Goal: Task Accomplishment & Management: Complete application form

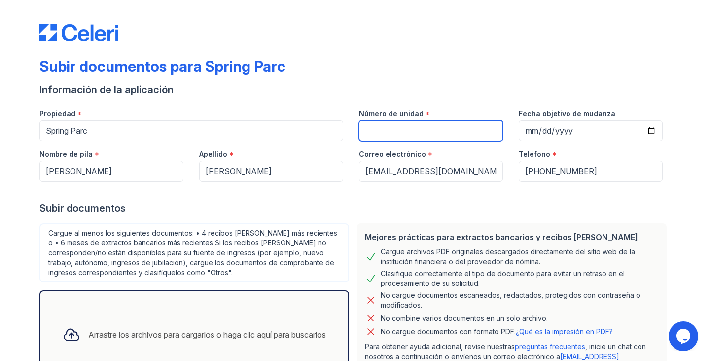
click at [394, 129] on input "Número de unidad" at bounding box center [431, 130] width 144 height 21
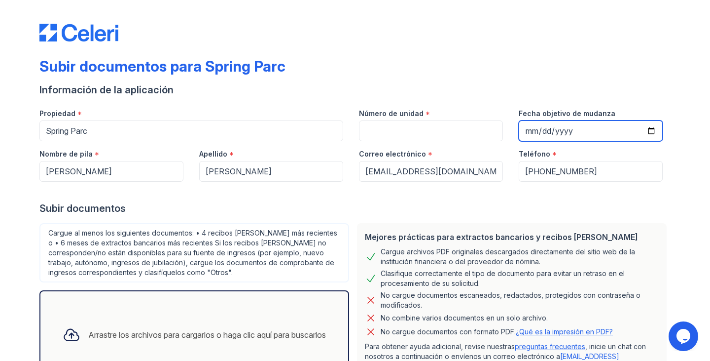
click at [653, 129] on input "Fecha objetivo de mudanza" at bounding box center [591, 130] width 144 height 21
click at [592, 128] on input "Fecha objetivo de mudanza" at bounding box center [591, 130] width 144 height 21
type input "[DATE]"
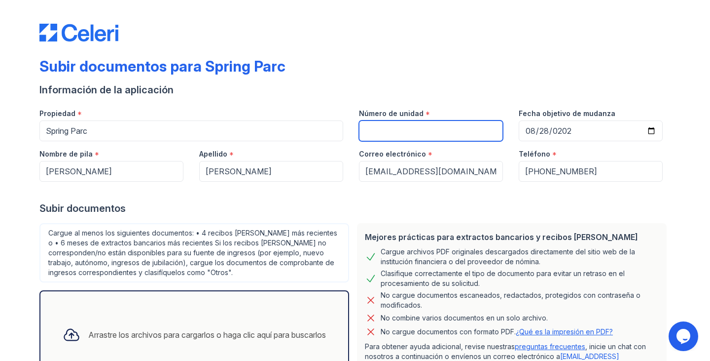
click at [419, 134] on input "Número de unidad" at bounding box center [431, 130] width 144 height 21
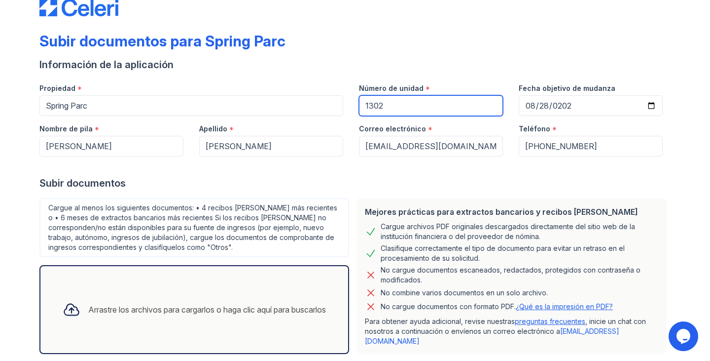
scroll to position [70, 0]
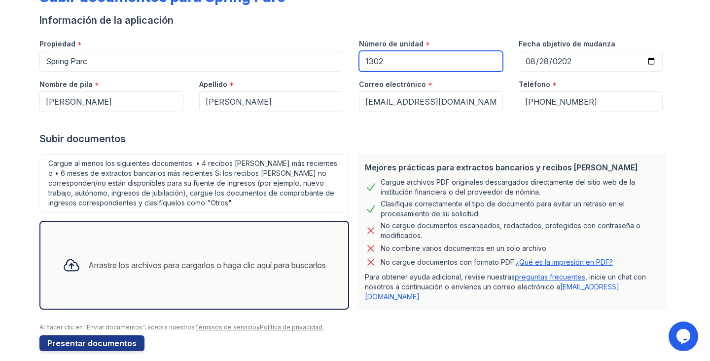
type input "1302"
click at [154, 251] on div "Arrastre los archivos para cargarlos o haga clic aquí para buscarlos" at bounding box center [194, 265] width 279 height 34
click at [124, 231] on div "Arrastre los archivos para cargarlos o haga clic aquí para buscarlos" at bounding box center [194, 265] width 310 height 89
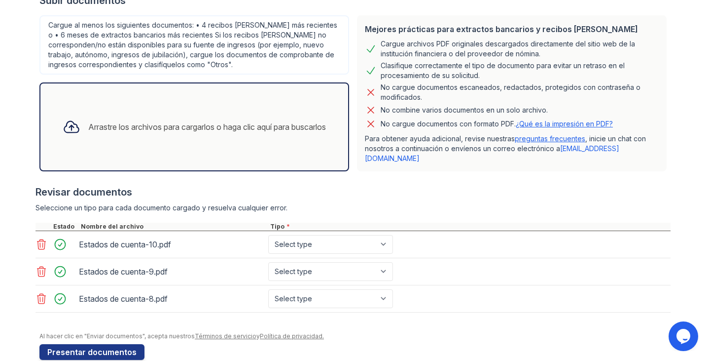
scroll to position [217, 0]
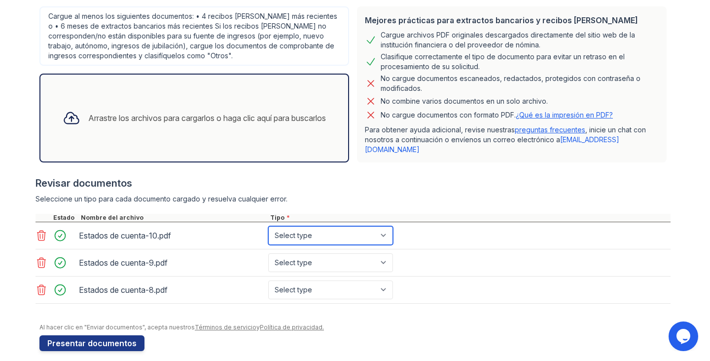
click at [359, 226] on select "Select type Paystub Bank Statement Offer Letter Tax Documents Benefit Award Let…" at bounding box center [330, 235] width 125 height 19
click at [343, 226] on select "Seleccione el tipo Talón de pago Extracto de cuenta Carta de oferta Documentos …" at bounding box center [337, 235] width 138 height 19
select select "investment_account_statement"
click at [268, 226] on select "Seleccione el tipo Talón de pago Extracto de cuenta Carta de oferta Documentos …" at bounding box center [337, 235] width 138 height 19
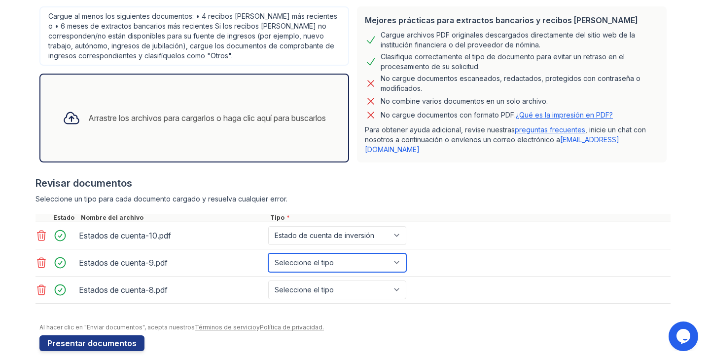
click at [345, 253] on select "Seleccione el tipo Talón de pago Extracto de cuenta Carta de oferta Documentos …" at bounding box center [337, 262] width 138 height 19
select select "bank_statement"
click at [268, 253] on select "Seleccione el tipo Talón de pago Extracto de cuenta Carta de oferta Documentos …" at bounding box center [337, 262] width 138 height 19
click at [336, 253] on select "Seleccione el tipo Talón de pago Extracto de cuenta Carta de oferta Documentos …" at bounding box center [337, 262] width 138 height 19
drag, startPoint x: 248, startPoint y: 269, endPoint x: 253, endPoint y: 258, distance: 12.8
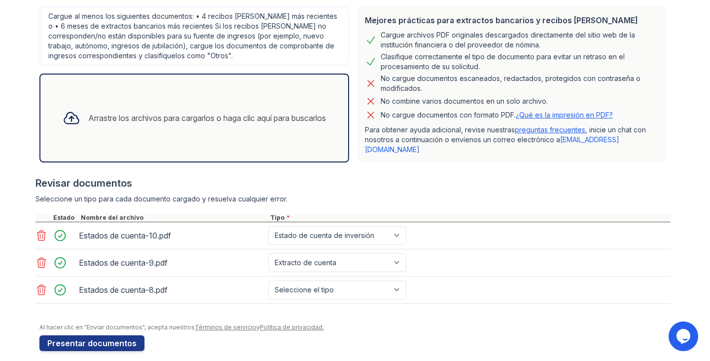
click at [248, 276] on div "Estados de cuenta-8.pdf Seleccione el tipo Talón de pago Extracto de cuenta Car…" at bounding box center [353, 289] width 635 height 27
click at [303, 226] on select "Seleccione el tipo Talón de pago Extracto de cuenta Carta de oferta Documentos …" at bounding box center [337, 235] width 138 height 19
select select "bank_statement"
click at [268, 226] on select "Seleccione el tipo Talón de pago Extracto de cuenta Carta de oferta Documentos …" at bounding box center [337, 235] width 138 height 19
click at [296, 280] on select "Seleccione el tipo Talón de pago Extracto de cuenta Carta de oferta Documentos …" at bounding box center [337, 289] width 138 height 19
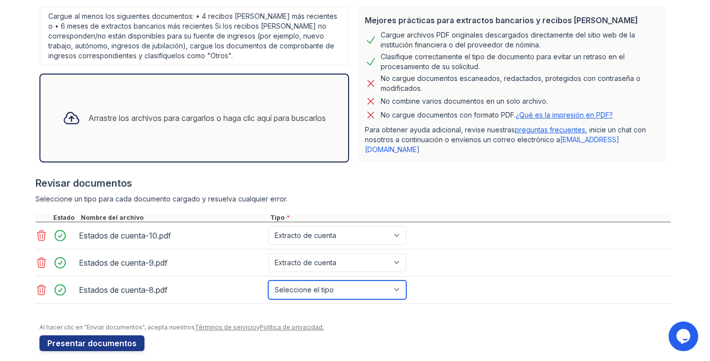
select select "bank_statement"
click at [268, 280] on select "Seleccione el tipo Talón de pago Extracto de cuenta Carta de oferta Documentos …" at bounding box center [337, 289] width 138 height 19
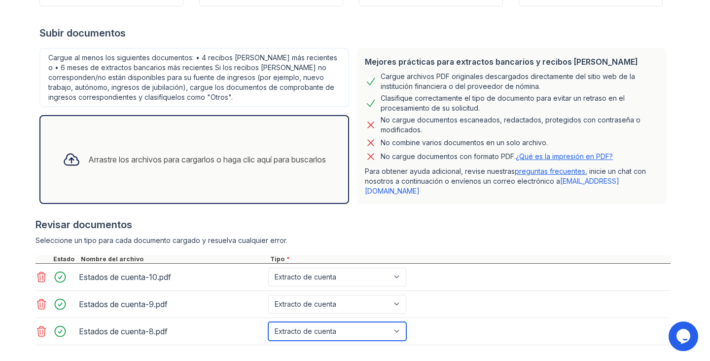
scroll to position [118, 0]
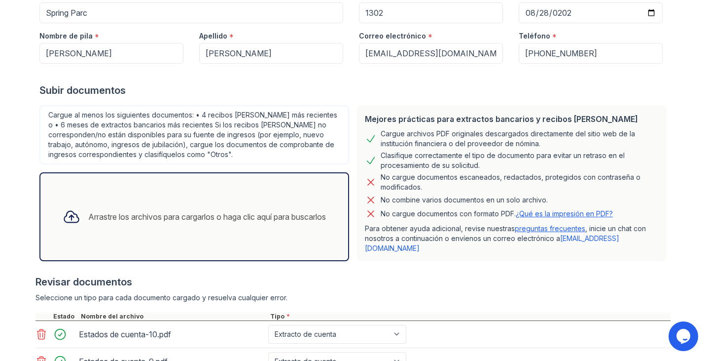
click at [158, 212] on font "Arrastre los archivos para cargarlos o haga clic aquí para buscarlos" at bounding box center [207, 217] width 238 height 10
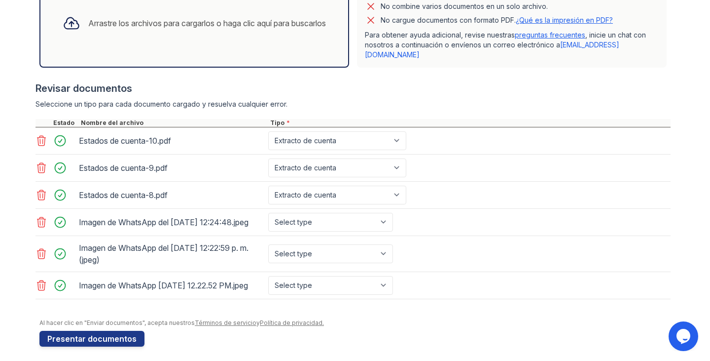
scroll to position [315, 0]
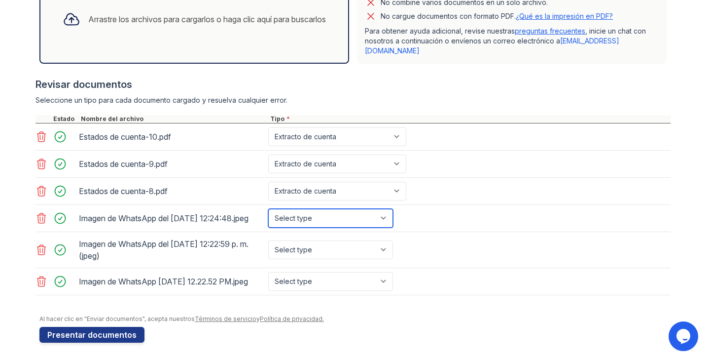
click at [360, 214] on select "Select type Paystub Bank Statement Offer Letter Tax Documents Benefit Award Let…" at bounding box center [330, 218] width 125 height 19
click at [348, 214] on select "Select type Paystub Bank Statement Offer Letter Tax Documents Benefit Award Let…" at bounding box center [330, 218] width 125 height 19
click at [365, 214] on select "Seleccione el tipo Talón de pago Extracto de cuenta Carta de oferta Documentos …" at bounding box center [337, 218] width 138 height 19
select select "paystub"
click at [268, 209] on select "Seleccione el tipo Talón de pago Extracto de cuenta Carta de oferta Documentos …" at bounding box center [337, 218] width 138 height 19
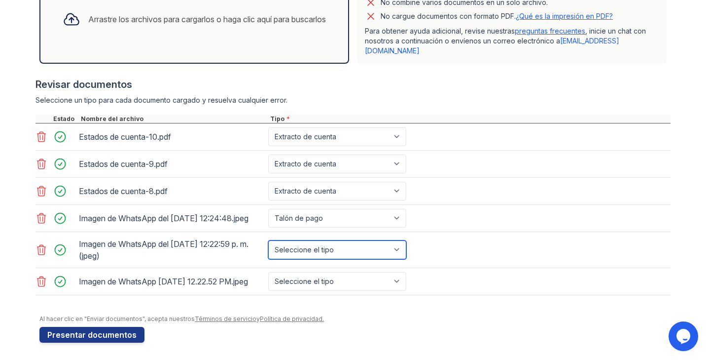
click at [339, 251] on select "Seleccione el tipo Talón de pago Extracto de cuenta Carta de oferta Documentos …" at bounding box center [337, 249] width 138 height 19
select select "paystub"
click at [268, 240] on select "Seleccione el tipo Talón de pago Extracto de cuenta Carta de oferta Documentos …" at bounding box center [337, 249] width 138 height 19
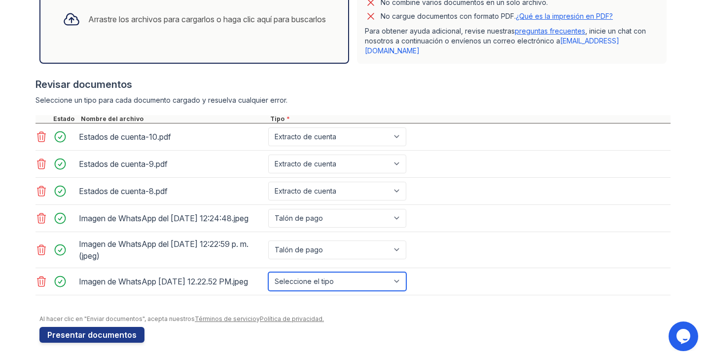
drag, startPoint x: 299, startPoint y: 284, endPoint x: 300, endPoint y: 277, distance: 7.5
click at [298, 284] on select "Seleccione el tipo Talón de pago Extracto de cuenta Carta de oferta Documentos …" at bounding box center [337, 281] width 138 height 19
select select "paystub"
click at [268, 275] on select "Seleccione el tipo Talón de pago Extracto de cuenta Carta de oferta Documentos …" at bounding box center [337, 281] width 138 height 19
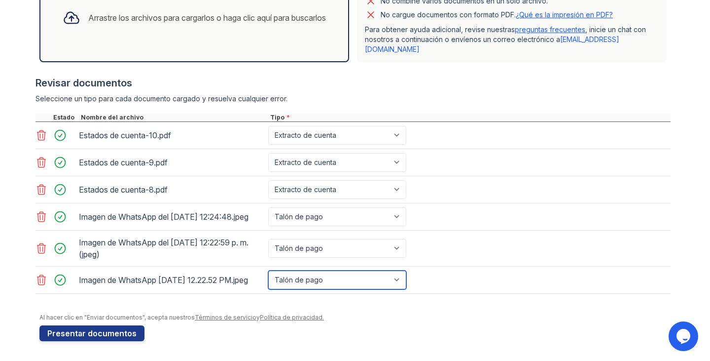
scroll to position [325, 0]
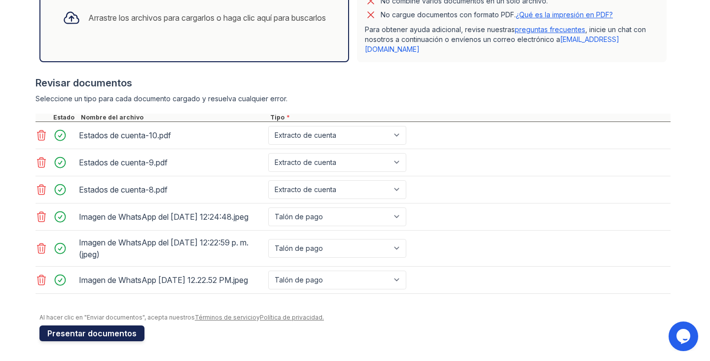
drag, startPoint x: 74, startPoint y: 332, endPoint x: 80, endPoint y: 329, distance: 6.2
click at [76, 331] on font "Presentar documentos" at bounding box center [91, 333] width 89 height 10
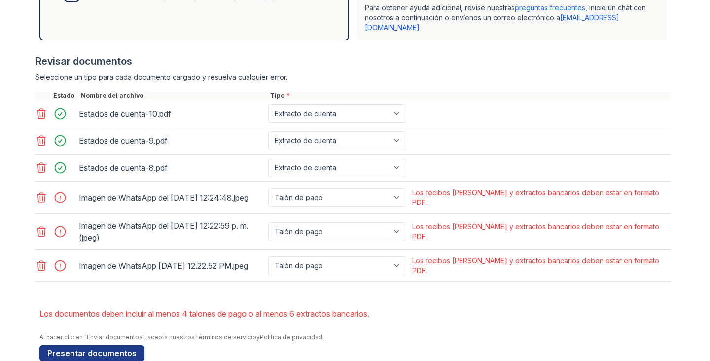
scroll to position [384, 0]
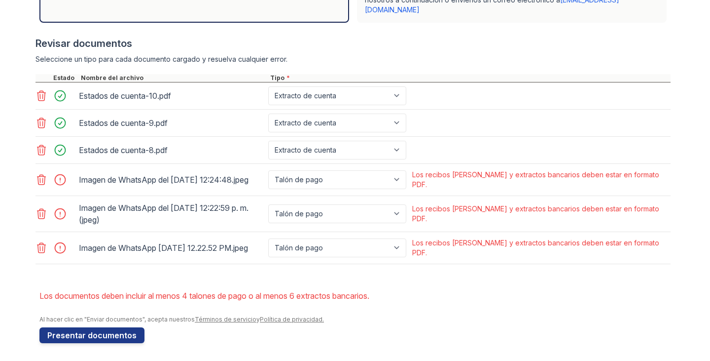
click at [42, 174] on icon at bounding box center [42, 180] width 12 height 12
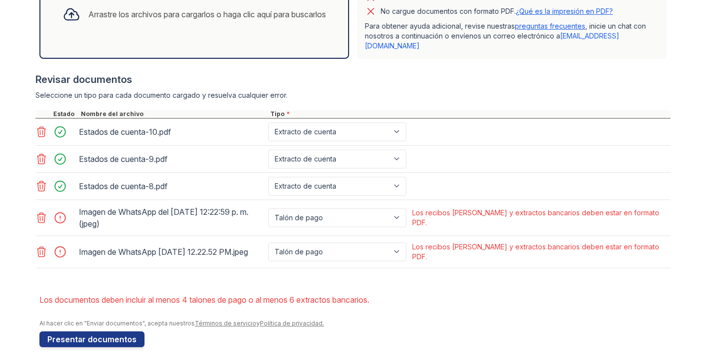
click at [36, 212] on icon at bounding box center [42, 218] width 12 height 12
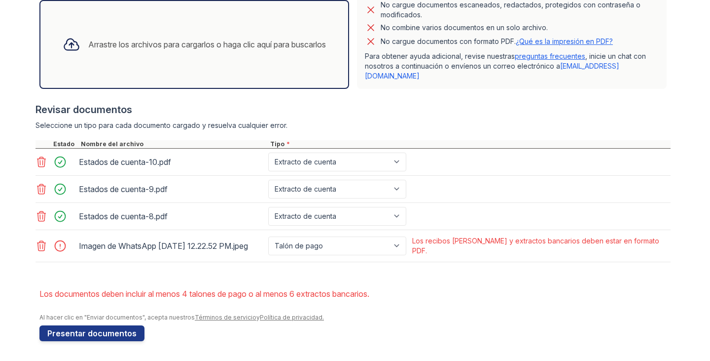
scroll to position [312, 0]
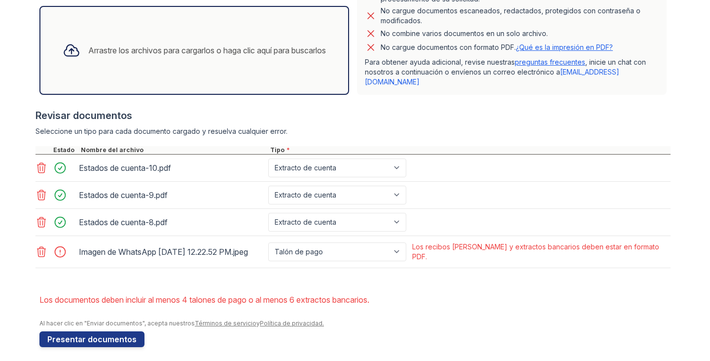
click at [226, 45] on font "Arrastre los archivos para cargarlos o haga clic aquí para buscarlos" at bounding box center [207, 50] width 238 height 10
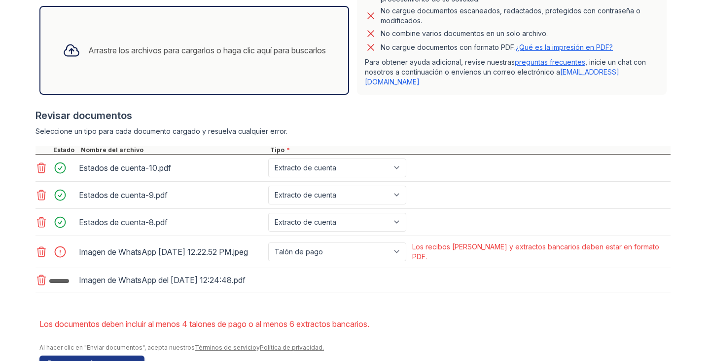
click at [41, 247] on icon at bounding box center [41, 252] width 8 height 10
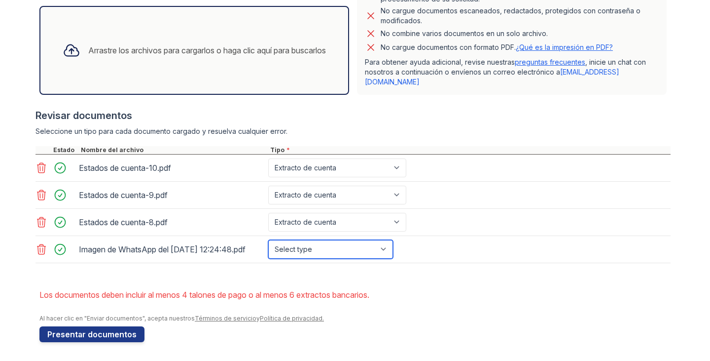
click at [334, 247] on select "Select type Paystub Bank Statement Offer Letter Tax Documents Benefit Award Let…" at bounding box center [330, 249] width 125 height 19
select select "paystub"
click at [268, 240] on select "Select type Paystub Bank Statement Offer Letter Tax Documents Benefit Award Let…" at bounding box center [330, 249] width 125 height 19
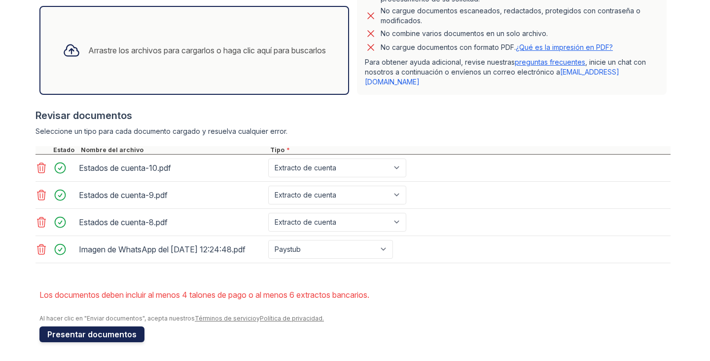
click at [51, 328] on font "Presentar documentos" at bounding box center [91, 334] width 89 height 12
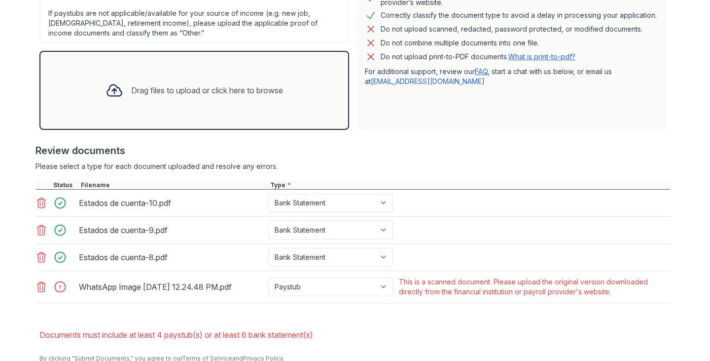
scroll to position [328, 0]
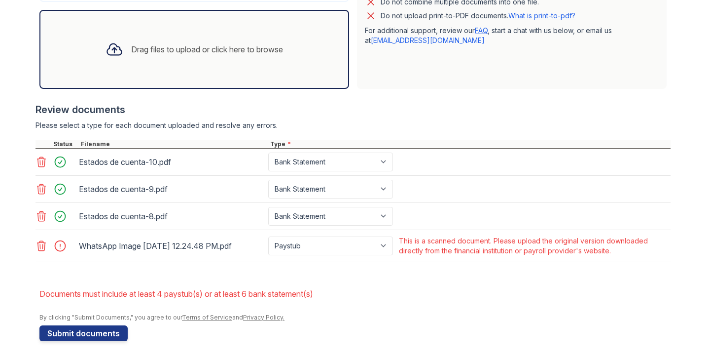
click at [39, 244] on icon at bounding box center [42, 246] width 12 height 12
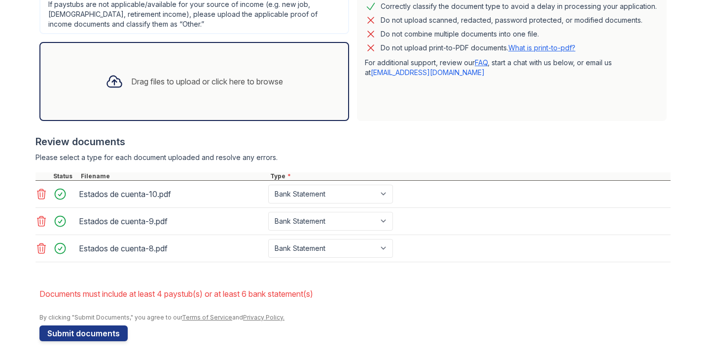
scroll to position [296, 0]
click at [161, 88] on div "Drag files to upload or click here to browse" at bounding box center [194, 82] width 193 height 34
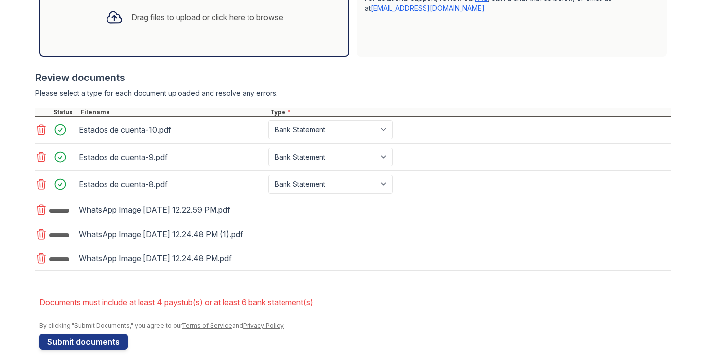
scroll to position [377, 0]
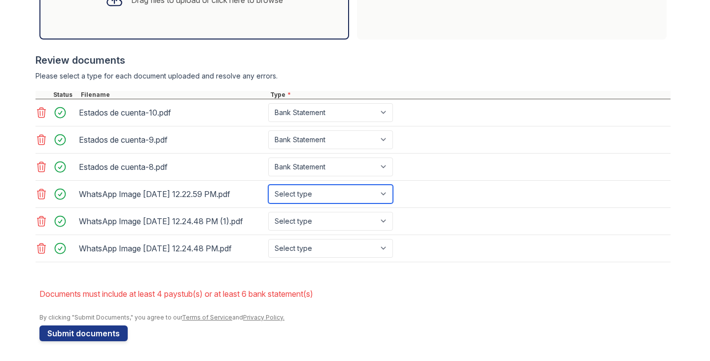
click at [364, 192] on select "Select type Paystub Bank Statement Offer Letter Tax Documents Benefit Award Let…" at bounding box center [330, 194] width 125 height 19
select select "paystub"
click at [268, 185] on select "Select type Paystub Bank Statement Offer Letter Tax Documents Benefit Award Let…" at bounding box center [330, 194] width 125 height 19
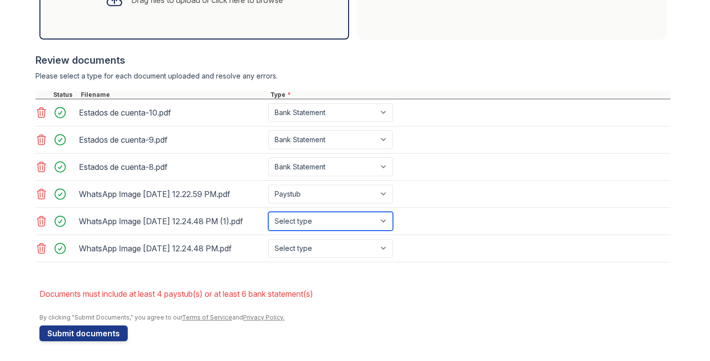
click at [329, 218] on select "Select type Paystub Bank Statement Offer Letter Tax Documents Benefit Award Let…" at bounding box center [330, 221] width 125 height 19
select select "paystub"
click at [268, 216] on select "Select type Paystub Bank Statement Offer Letter Tax Documents Benefit Award Let…" at bounding box center [330, 221] width 125 height 19
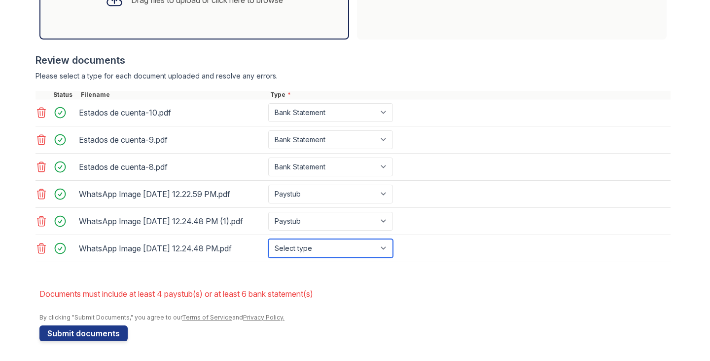
click at [310, 258] on select "Select type Paystub Bank Statement Offer Letter Tax Documents Benefit Award Let…" at bounding box center [330, 248] width 125 height 19
select select "paystub"
click at [268, 247] on select "Select type Paystub Bank Statement Offer Letter Tax Documents Benefit Award Let…" at bounding box center [330, 248] width 125 height 19
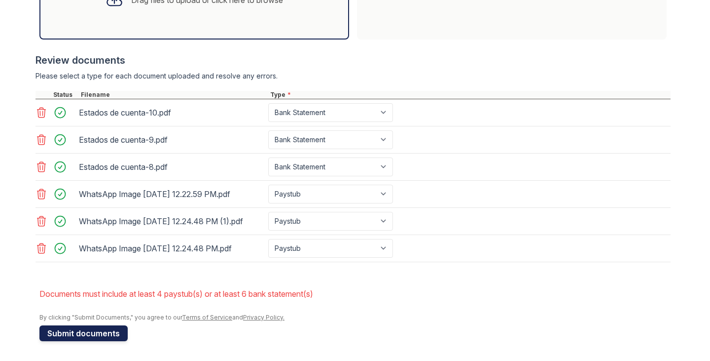
click at [73, 340] on button "Submit documents" at bounding box center [83, 333] width 88 height 16
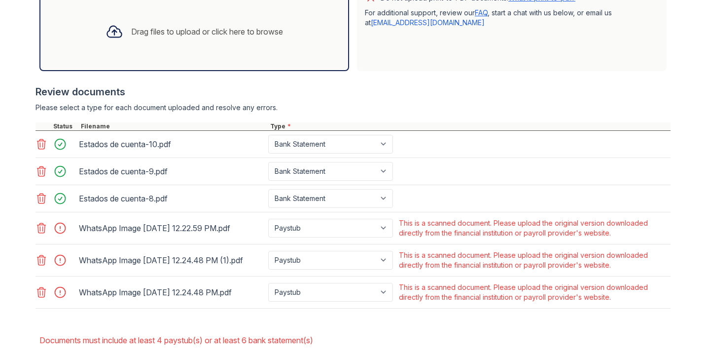
scroll to position [361, 0]
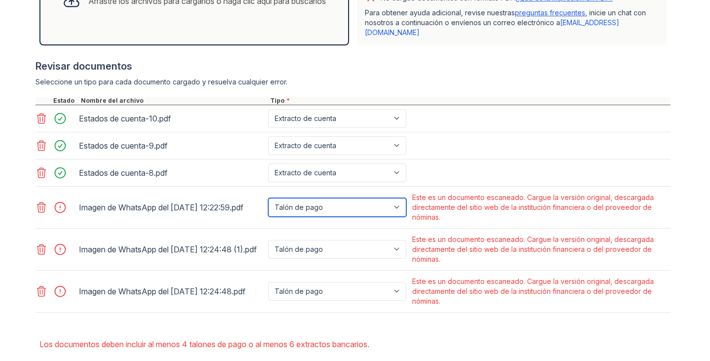
click at [388, 198] on select "Talón de pago Extracto de cuenta Carta de oferta Documentos fiscales Carta de c…" at bounding box center [337, 207] width 138 height 19
click at [268, 198] on select "Talón de pago Extracto de cuenta Carta de oferta Documentos fiscales Carta de c…" at bounding box center [337, 207] width 138 height 19
click at [57, 200] on div at bounding box center [63, 207] width 28 height 14
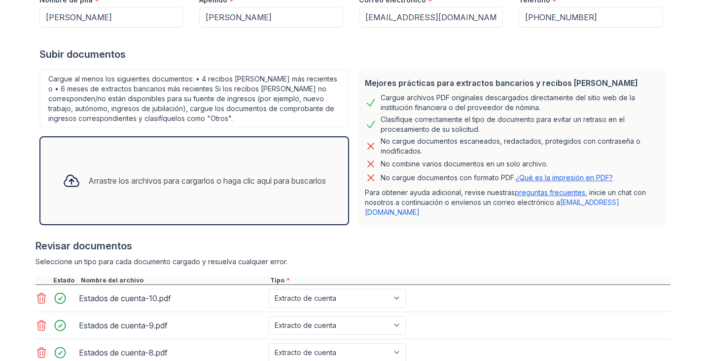
scroll to position [164, 0]
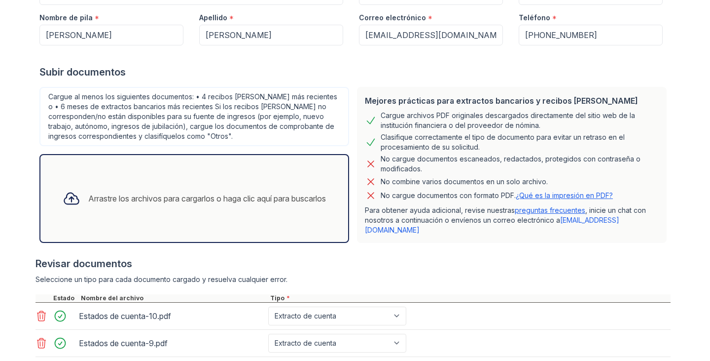
click at [133, 196] on font "Arrastre los archivos para cargarlos o haga clic aquí para buscarlos" at bounding box center [207, 198] width 238 height 10
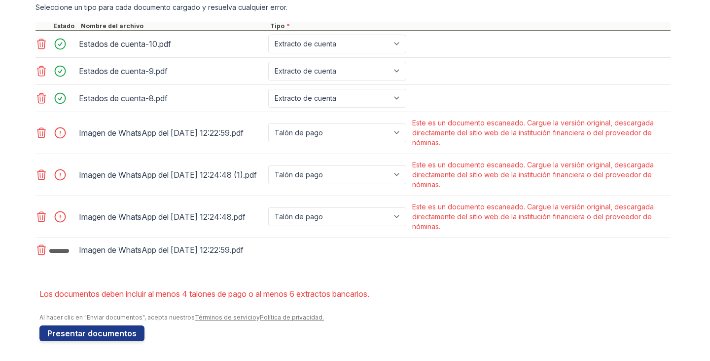
scroll to position [438, 0]
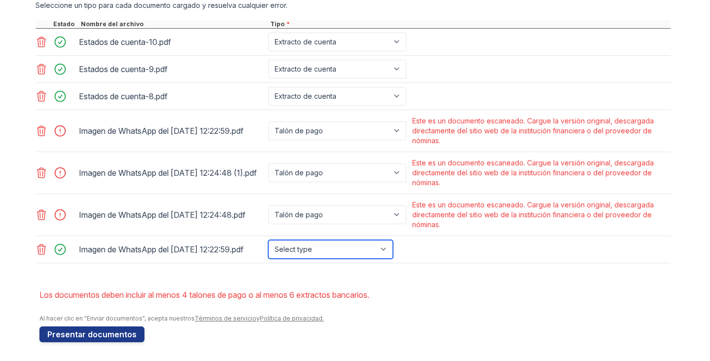
click at [307, 242] on select "Select type Paystub Bank Statement Offer Letter Tax Documents Benefit Award Let…" at bounding box center [330, 249] width 125 height 19
select select "paystub"
click at [268, 240] on select "Select type Paystub Bank Statement Offer Letter Tax Documents Benefit Award Let…" at bounding box center [330, 249] width 125 height 19
click at [280, 241] on select "Select type Paystub Bank Statement Offer Letter Tax Documents Benefit Award Let…" at bounding box center [330, 249] width 125 height 19
select select
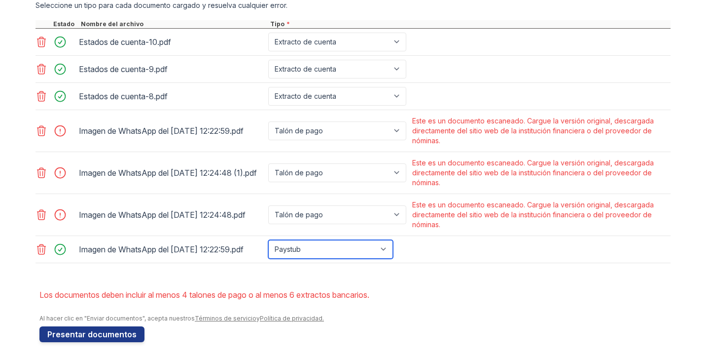
click at [268, 240] on select "Select type Paystub Bank Statement Offer Letter Tax Documents Benefit Award Let…" at bounding box center [330, 249] width 125 height 19
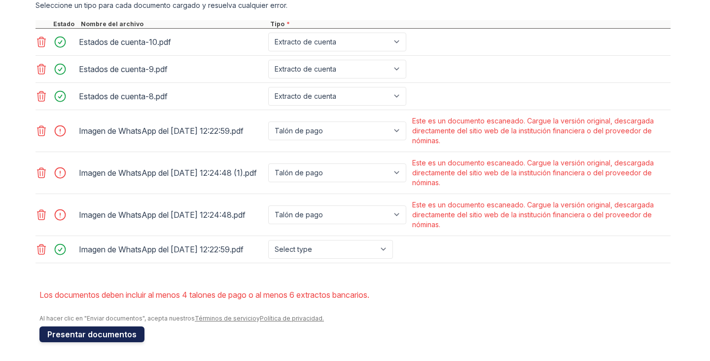
click at [87, 334] on font "Presentar documentos" at bounding box center [91, 334] width 89 height 10
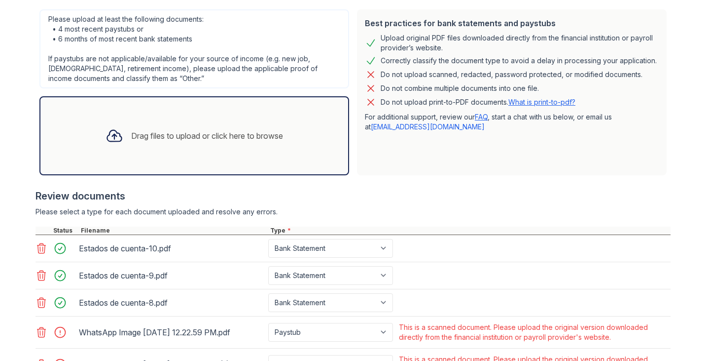
scroll to position [345, 0]
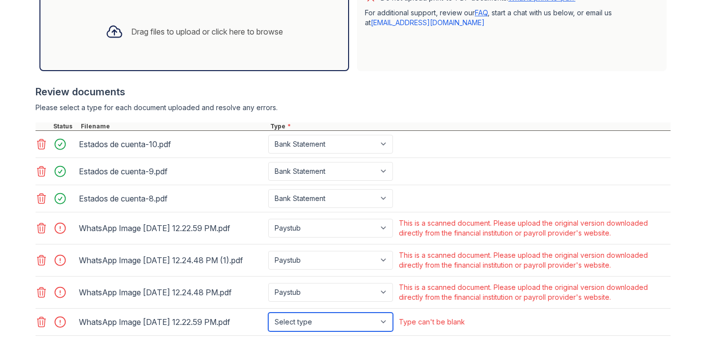
click at [332, 330] on select "Select type Paystub Bank Statement Offer Letter Tax Documents Benefit Award Let…" at bounding box center [330, 321] width 125 height 19
select select "paystub"
click at [268, 316] on select "Select type Paystub Bank Statement Offer Letter Tax Documents Benefit Award Let…" at bounding box center [330, 321] width 125 height 19
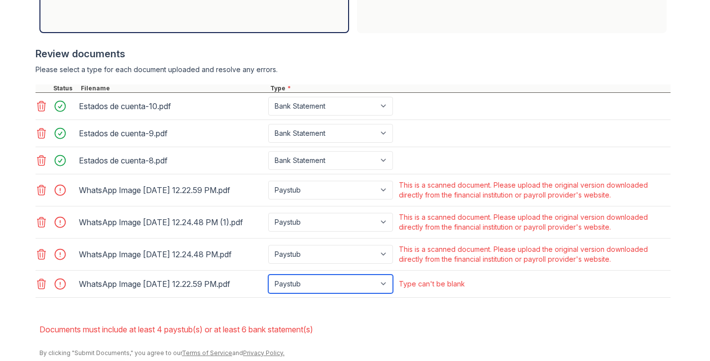
scroll to position [423, 0]
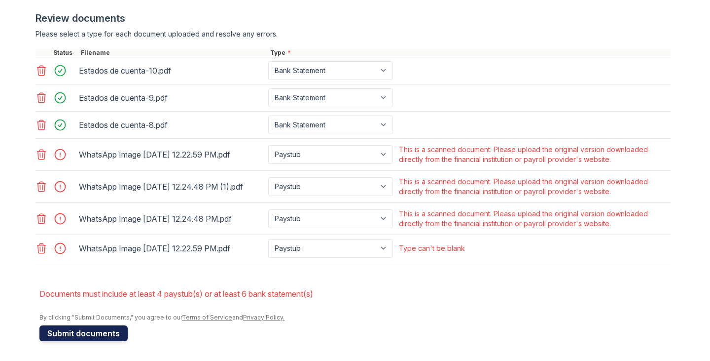
click at [69, 335] on button "Submit documents" at bounding box center [83, 333] width 88 height 16
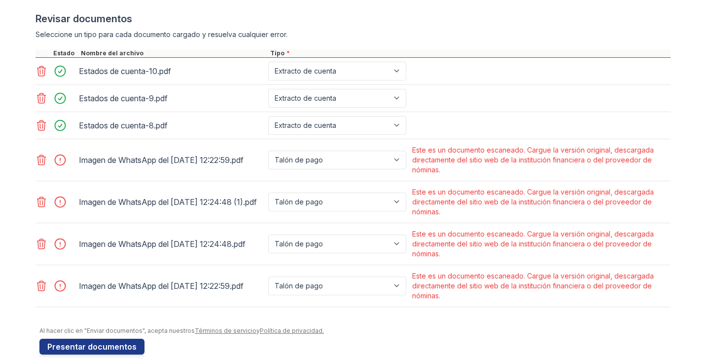
scroll to position [412, 0]
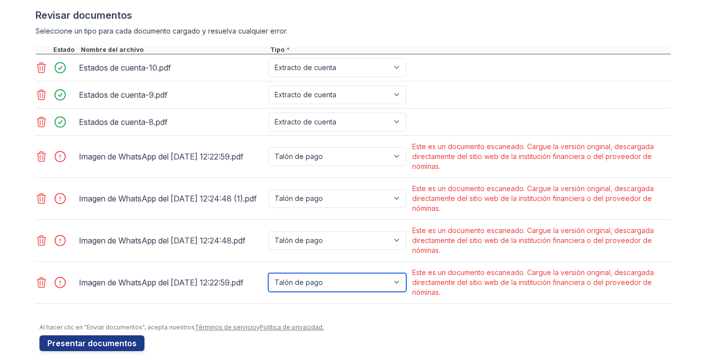
click at [364, 273] on select "Talón de pago Extracto de cuenta Carta de oferta Documentos fiscales Carta de c…" at bounding box center [337, 282] width 138 height 19
select select "bank_statement"
click at [268, 273] on select "Talón de pago Extracto de cuenta Carta de oferta Documentos fiscales Carta de c…" at bounding box center [337, 282] width 138 height 19
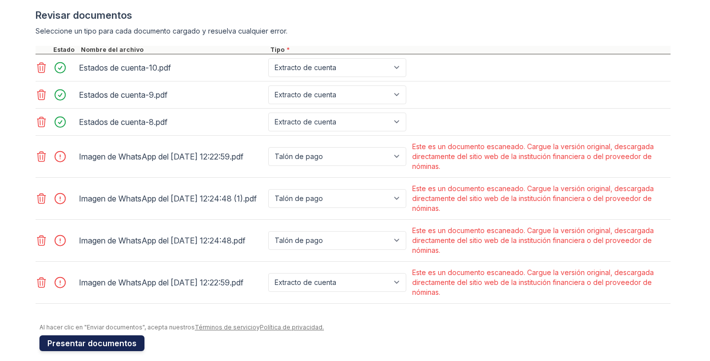
click at [61, 338] on font "Presentar documentos" at bounding box center [91, 343] width 89 height 10
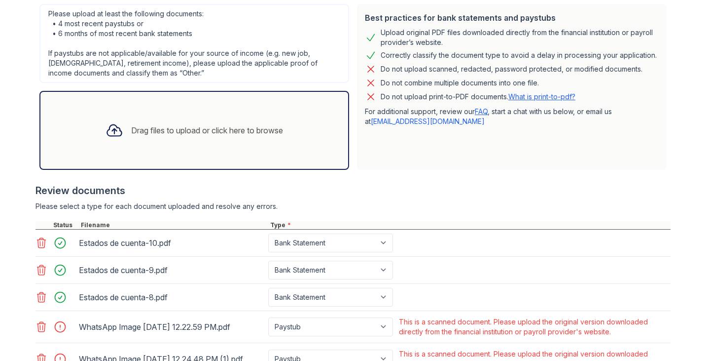
scroll to position [428, 0]
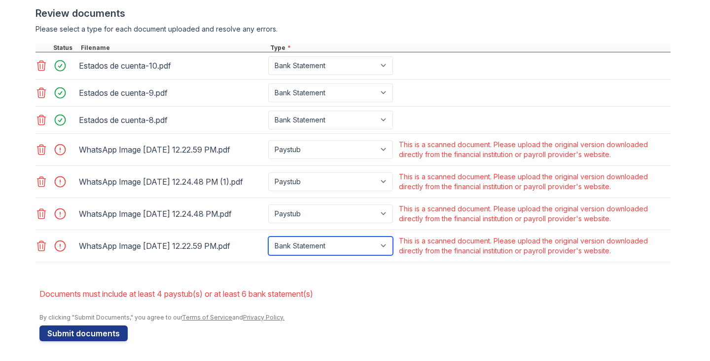
click at [360, 248] on select "Paystub Bank Statement Offer Letter Tax Documents Benefit Award Letter Investme…" at bounding box center [330, 245] width 125 height 19
click at [268, 236] on select "Paystub Bank Statement Offer Letter Tax Documents Benefit Award Letter Investme…" at bounding box center [330, 245] width 125 height 19
click at [332, 245] on select "Paystub Bank Statement Offer Letter Tax Documents Benefit Award Letter Investme…" at bounding box center [330, 245] width 125 height 19
select select "other"
click at [268, 236] on select "Paystub Bank Statement Offer Letter Tax Documents Benefit Award Letter Investme…" at bounding box center [330, 245] width 125 height 19
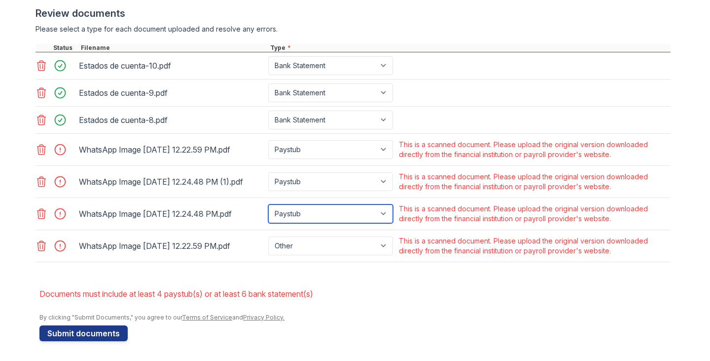
click at [327, 211] on select "Paystub Bank Statement Offer Letter Tax Documents Benefit Award Letter Investme…" at bounding box center [330, 213] width 125 height 19
select select "other"
click at [268, 204] on select "Paystub Bank Statement Offer Letter Tax Documents Benefit Award Letter Investme…" at bounding box center [330, 213] width 125 height 19
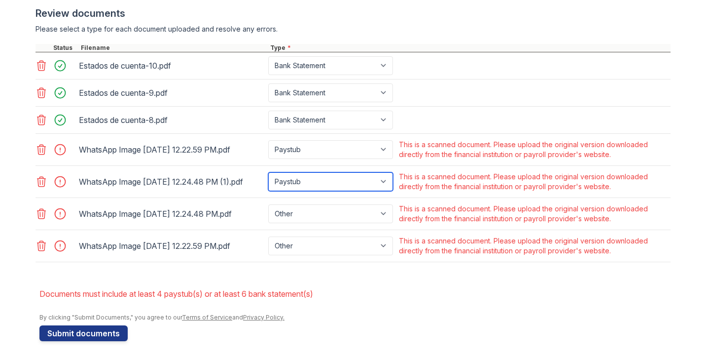
click at [310, 172] on select "Paystub Bank Statement Offer Letter Tax Documents Benefit Award Letter Investme…" at bounding box center [330, 181] width 125 height 19
select select "other"
click at [268, 172] on select "Paystub Bank Statement Offer Letter Tax Documents Benefit Award Letter Investme…" at bounding box center [330, 181] width 125 height 19
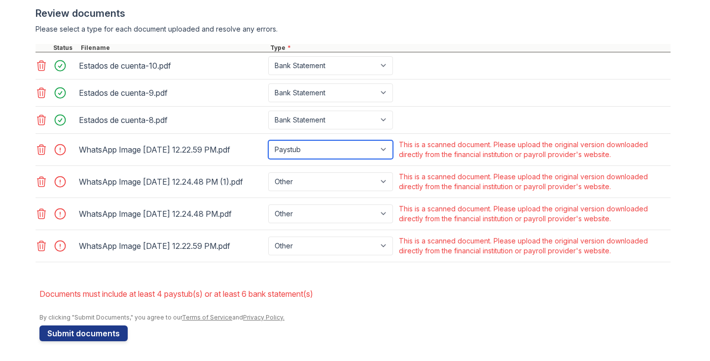
click at [331, 146] on select "Paystub Bank Statement Offer Letter Tax Documents Benefit Award Letter Investme…" at bounding box center [330, 149] width 125 height 19
select select "other"
click at [268, 140] on select "Paystub Bank Statement Offer Letter Tax Documents Benefit Award Letter Investme…" at bounding box center [330, 149] width 125 height 19
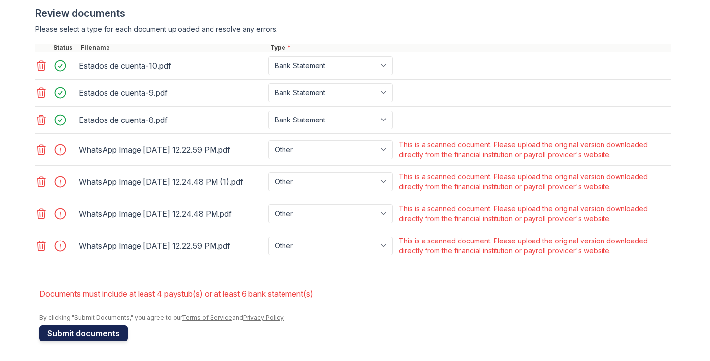
click at [65, 336] on button "Submit documents" at bounding box center [83, 333] width 88 height 16
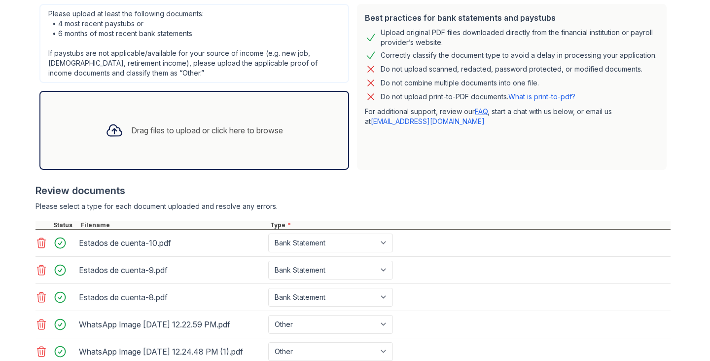
scroll to position [413, 0]
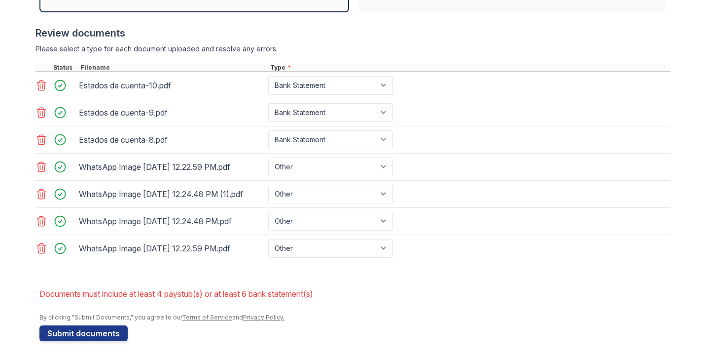
drag, startPoint x: 447, startPoint y: 256, endPoint x: 37, endPoint y: 158, distance: 421.5
click at [36, 163] on icon at bounding box center [42, 167] width 12 height 12
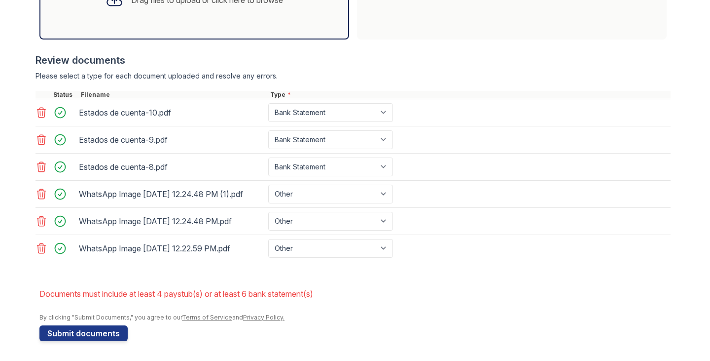
click at [37, 161] on icon at bounding box center [42, 167] width 12 height 12
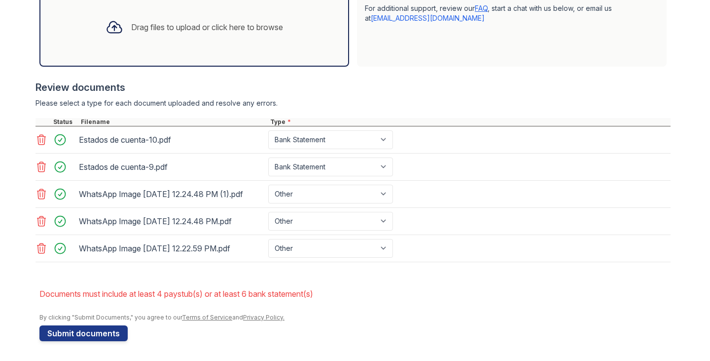
click at [44, 188] on link at bounding box center [43, 194] width 14 height 12
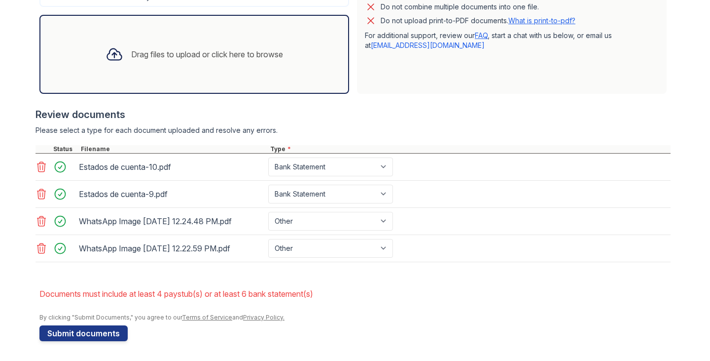
click at [44, 218] on link at bounding box center [43, 221] width 14 height 12
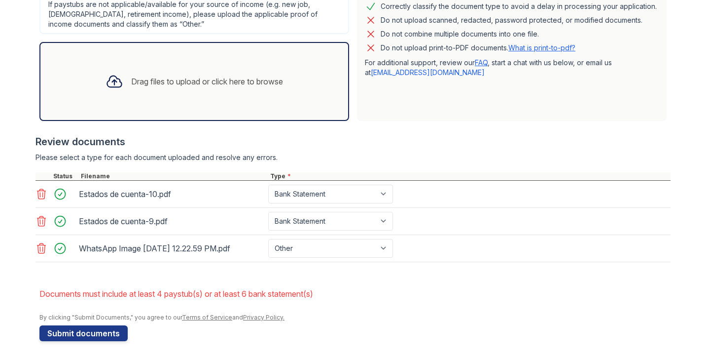
click at [37, 253] on icon at bounding box center [41, 248] width 8 height 10
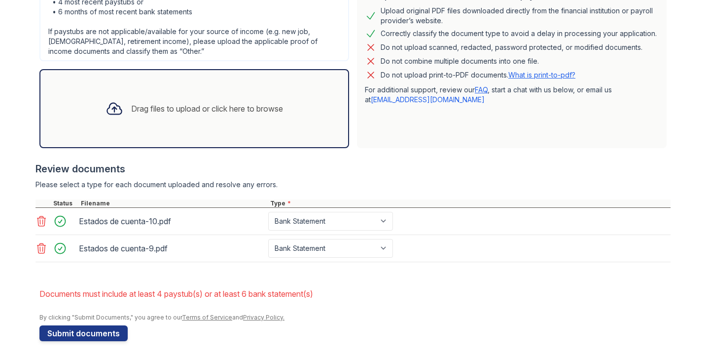
click at [179, 109] on div "Drag files to upload or click here to browse" at bounding box center [207, 109] width 152 height 12
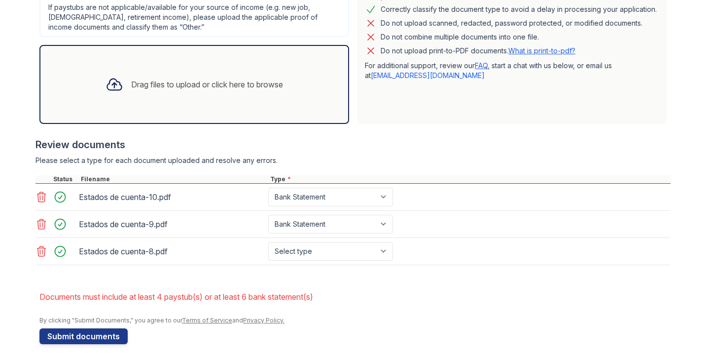
scroll to position [296, 0]
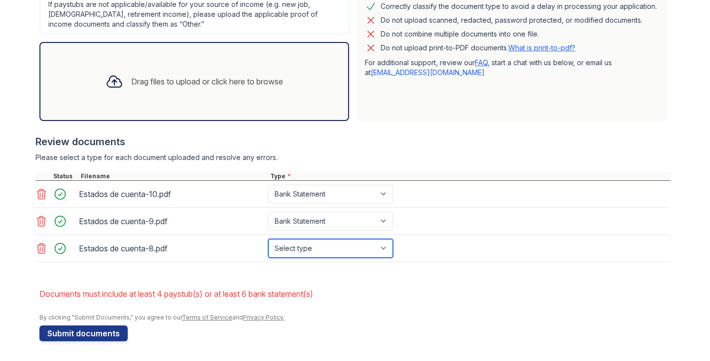
click at [372, 244] on select "Select type Paystub Bank Statement Offer Letter Tax Documents Benefit Award Let…" at bounding box center [330, 248] width 125 height 19
select select "bank_statement"
click at [268, 239] on select "Select type Paystub Bank Statement Offer Letter Tax Documents Benefit Award Let…" at bounding box center [330, 248] width 125 height 19
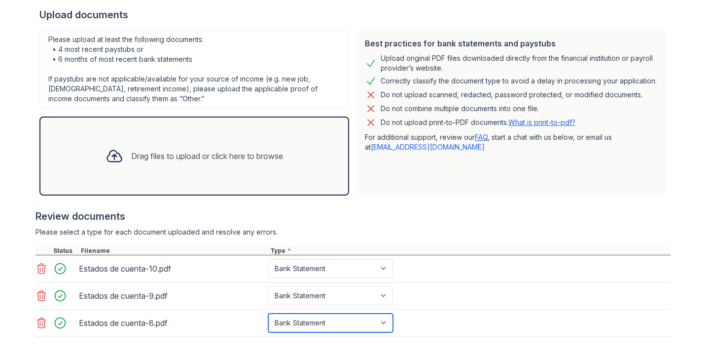
scroll to position [148, 0]
